Goal: Transaction & Acquisition: Purchase product/service

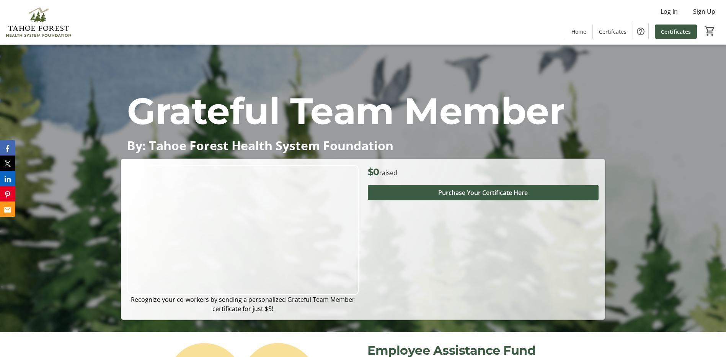
scroll to position [38, 0]
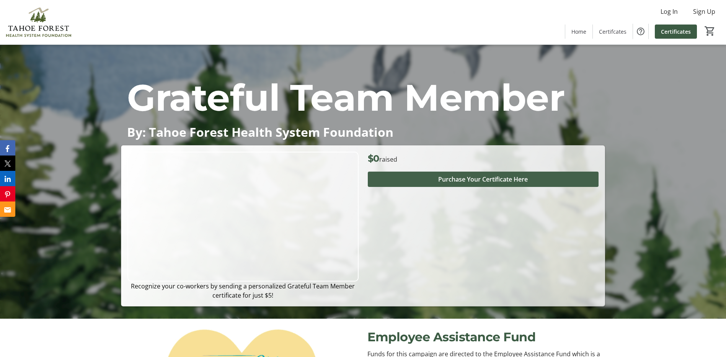
click at [471, 182] on span "Purchase Your Certificate Here" at bounding box center [483, 178] width 90 height 9
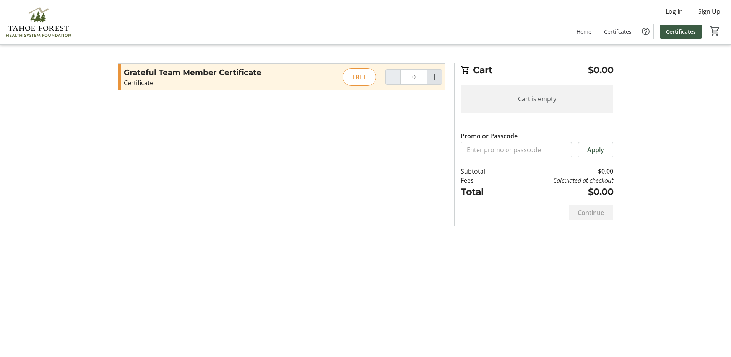
click at [431, 78] on mat-icon "Increment by one" at bounding box center [434, 76] width 9 height 9
type input "1"
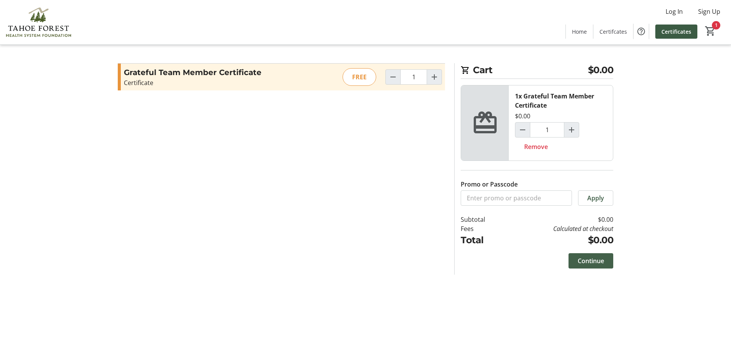
click at [590, 260] on span "Continue" at bounding box center [591, 260] width 26 height 9
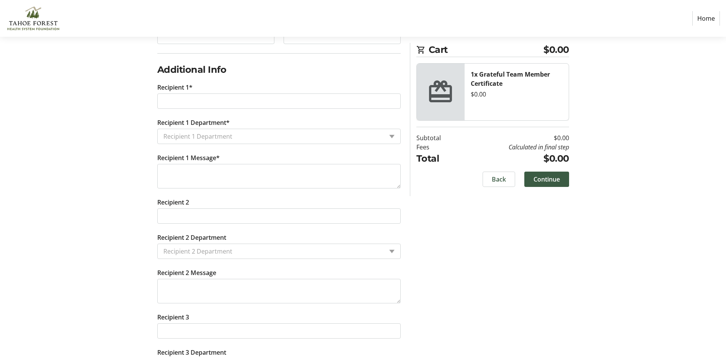
scroll to position [230, 0]
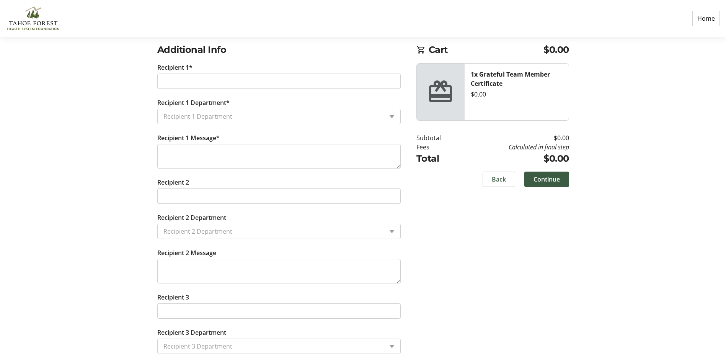
click at [385, 116] on div "Recipient 1 Department" at bounding box center [278, 116] width 243 height 15
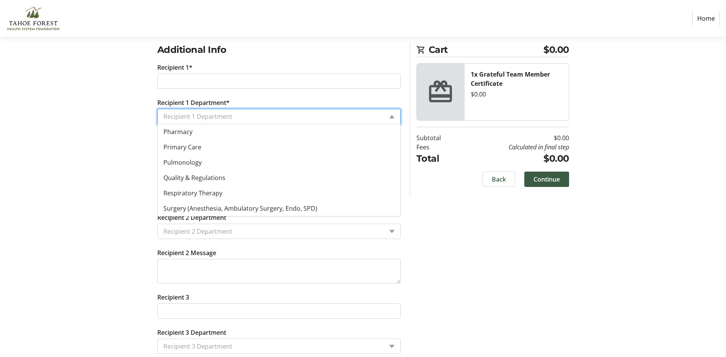
scroll to position [520, 0]
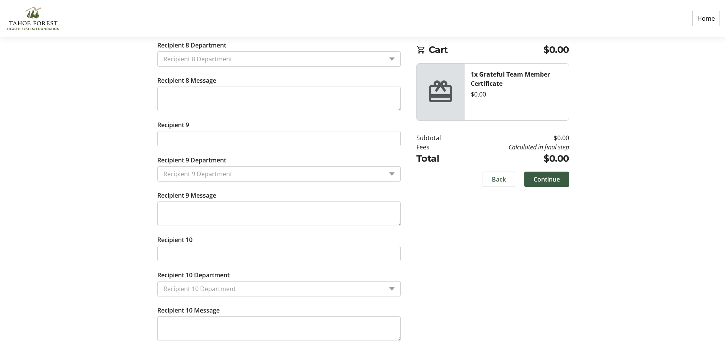
scroll to position [1102, 0]
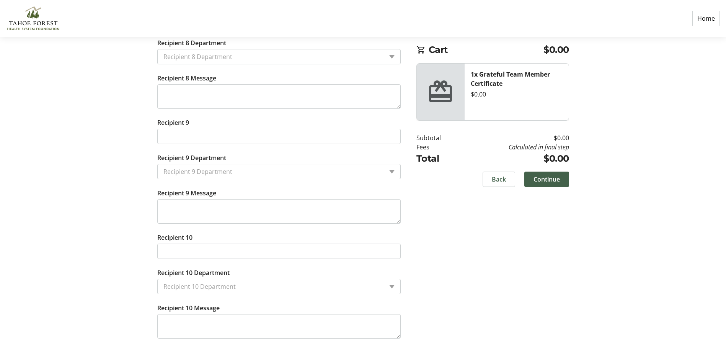
click at [534, 184] on span at bounding box center [546, 179] width 45 height 18
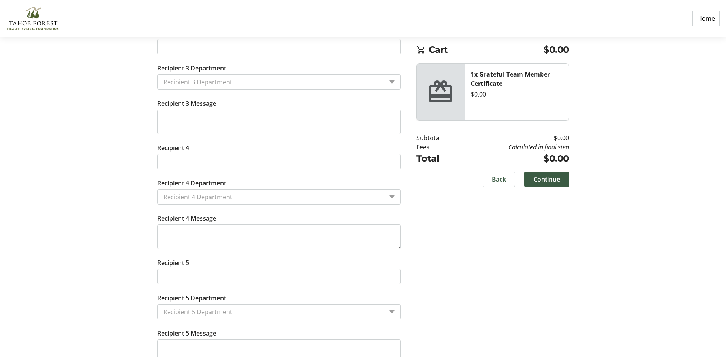
scroll to position [526, 0]
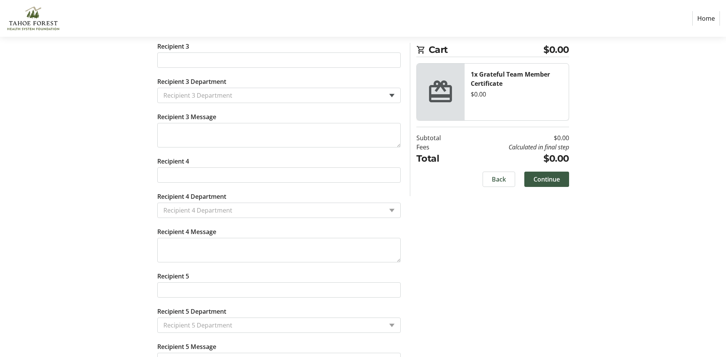
click at [390, 95] on span at bounding box center [391, 95] width 5 height 3
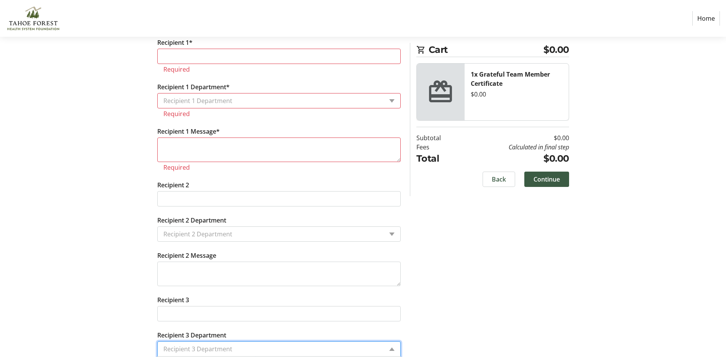
scroll to position [258, 0]
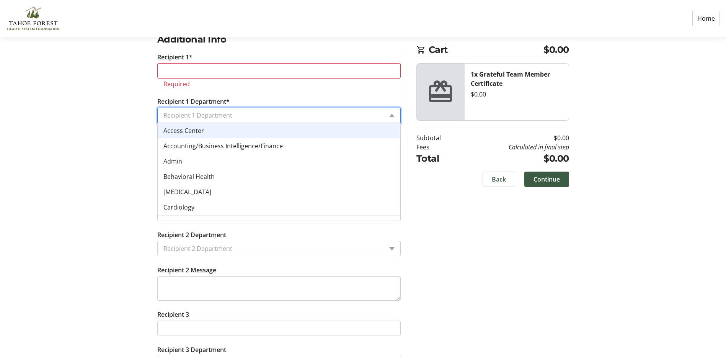
click at [391, 117] on div "Recipient 1 Department" at bounding box center [278, 114] width 243 height 15
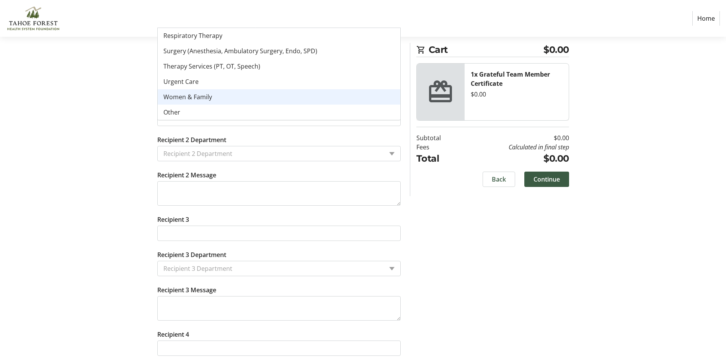
scroll to position [373, 0]
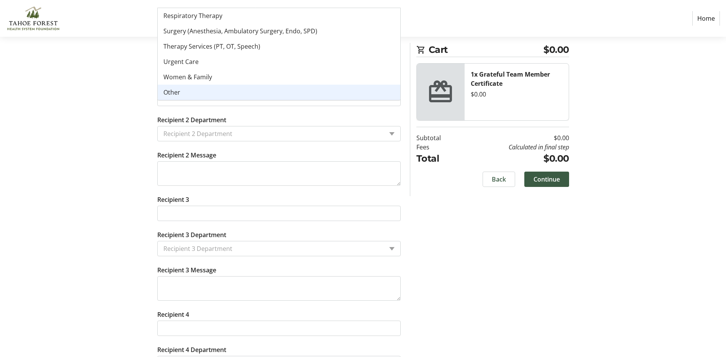
click at [189, 87] on div "Other" at bounding box center [279, 92] width 243 height 15
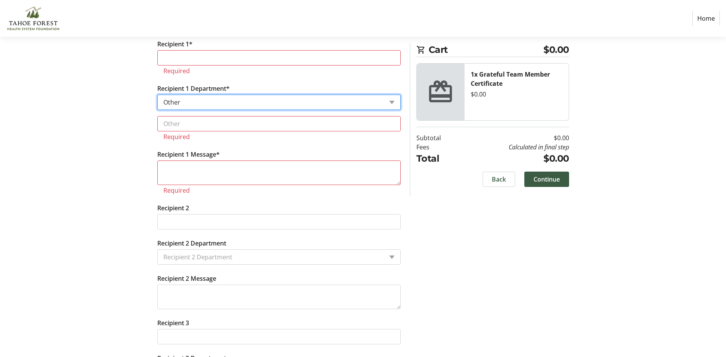
scroll to position [258, 0]
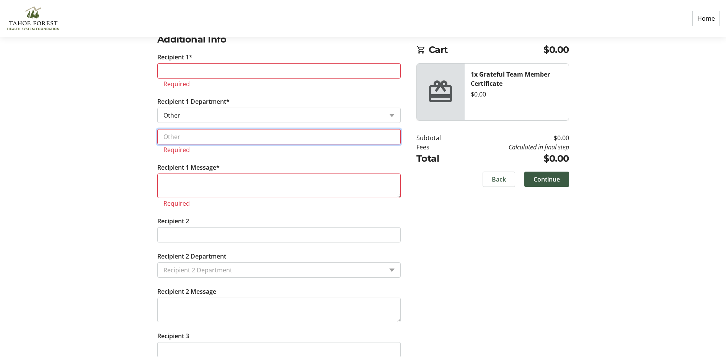
click at [181, 136] on input "text" at bounding box center [278, 136] width 243 height 15
